Goal: Task Accomplishment & Management: Manage account settings

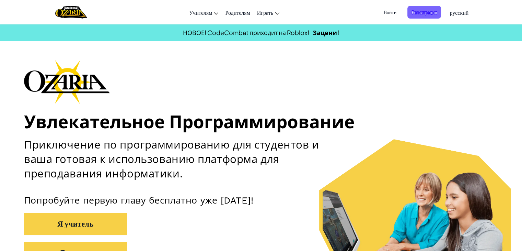
click at [394, 12] on span "Войти" at bounding box center [390, 12] width 21 height 13
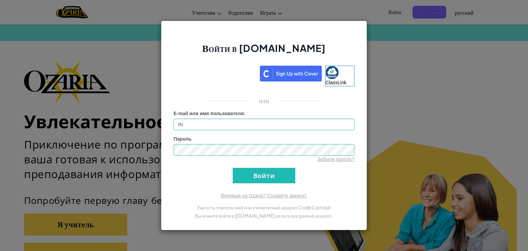
type input "I"
drag, startPoint x: 213, startPoint y: 133, endPoint x: 213, endPoint y: 142, distance: 8.2
click at [213, 135] on form "E-mail или имя пользователя : [EMAIL_ADDRESS][DOMAIN_NAME] Пароль Забыли пароль…" at bounding box center [263, 146] width 181 height 73
click at [182, 187] on div "Войти в [DOMAIN_NAME] ClassLink или Неизвестная ошибка. E-mail или имя пользова…" at bounding box center [264, 126] width 206 height 210
click at [283, 176] on input "Войти" at bounding box center [264, 175] width 63 height 15
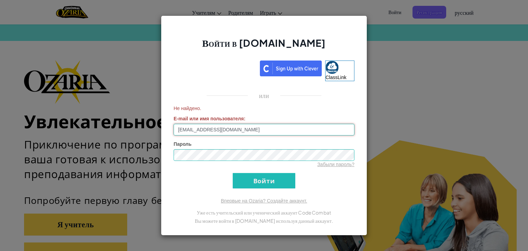
click at [237, 124] on input "[EMAIL_ADDRESS][DOMAIN_NAME]" at bounding box center [263, 130] width 181 height 12
click at [190, 127] on input "[EMAIL_ADDRESS][DOMAIN_NAME]" at bounding box center [263, 130] width 181 height 12
click at [256, 180] on input "Войти" at bounding box center [264, 180] width 63 height 15
click at [203, 132] on input "[EMAIL_ADDRESS][DOMAIN_NAME]" at bounding box center [263, 130] width 181 height 12
click at [260, 183] on input "Войти" at bounding box center [264, 180] width 63 height 15
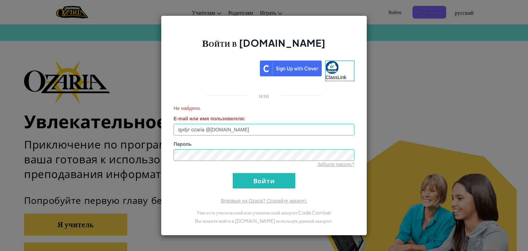
click at [241, 172] on form "Не найдено. E-mail или имя пользователя : qydyr ozaria @[DOMAIN_NAME] Пароль За…" at bounding box center [263, 146] width 181 height 83
drag, startPoint x: 241, startPoint y: 172, endPoint x: 241, endPoint y: 176, distance: 4.5
click at [241, 176] on input "Войти" at bounding box center [264, 180] width 63 height 15
click at [188, 128] on input "qydyr ozaria @[DOMAIN_NAME]" at bounding box center [263, 130] width 181 height 12
click at [191, 132] on input "qydyr ozaria @[DOMAIN_NAME]" at bounding box center [263, 130] width 181 height 12
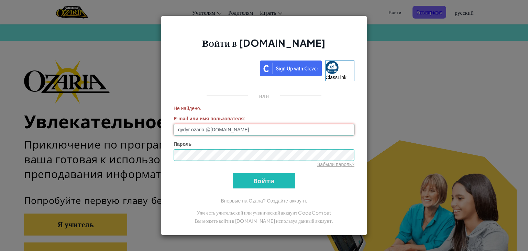
click at [190, 132] on input "qydyr ozaria @[DOMAIN_NAME]" at bounding box center [263, 130] width 181 height 12
type input "qydyrkozha ozaria @[DOMAIN_NAME]"
click at [269, 176] on input "Войти" at bounding box center [264, 180] width 63 height 15
